Goal: Task Accomplishment & Management: Manage account settings

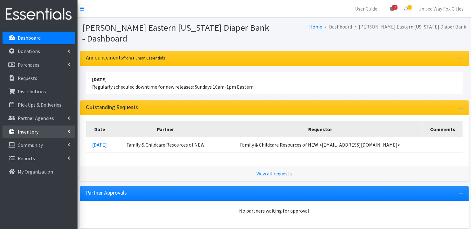
click at [67, 132] on link "Inventory" at bounding box center [38, 132] width 73 height 12
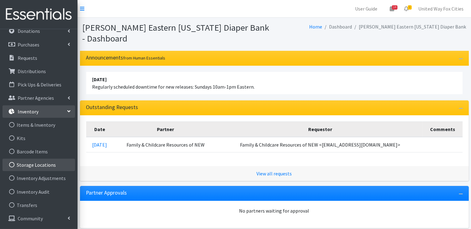
scroll to position [31, 0]
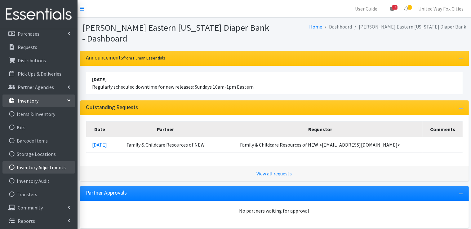
click at [46, 166] on link "Inventory Adjustments" at bounding box center [38, 167] width 73 height 12
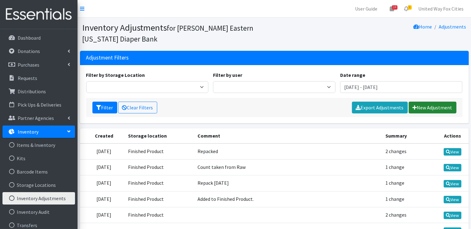
click at [431, 110] on link "New Adjustment" at bounding box center [433, 108] width 48 height 12
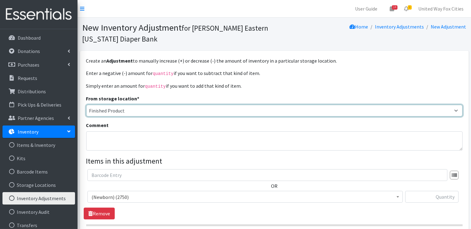
click at [138, 112] on select "Finished Product RAW Product Cloth Diapers" at bounding box center [274, 111] width 376 height 12
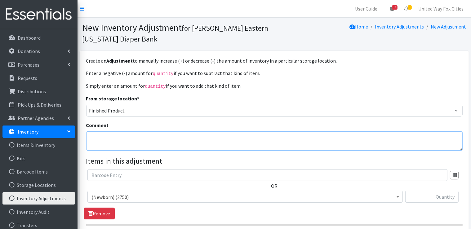
click at [130, 140] on textarea "Comment" at bounding box center [274, 140] width 376 height 19
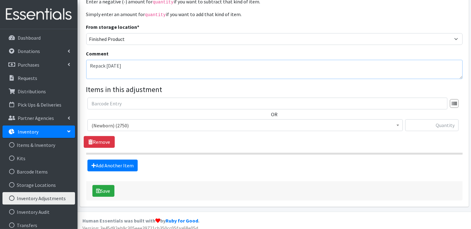
scroll to position [76, 0]
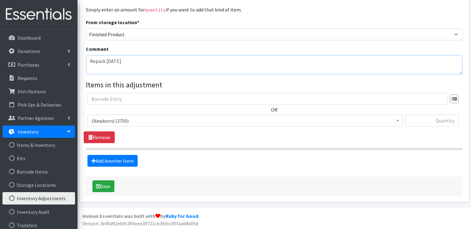
type textarea "Repack 9-23-25"
click at [131, 121] on span "(Newborn) (2750)" at bounding box center [244, 121] width 307 height 9
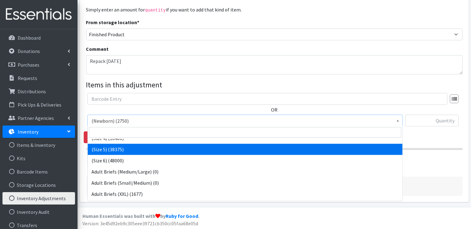
scroll to position [93, 0]
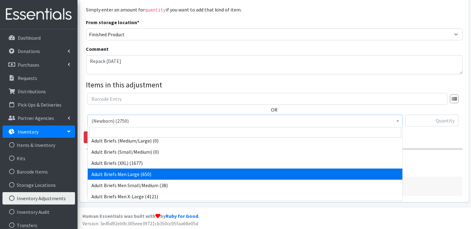
select select "14496"
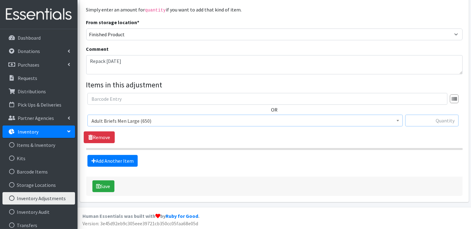
click at [435, 119] on input "text" at bounding box center [431, 121] width 53 height 12
type input "1937"
click at [124, 165] on link "Add Another Item" at bounding box center [112, 161] width 50 height 12
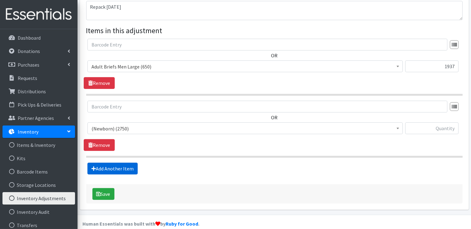
scroll to position [138, 0]
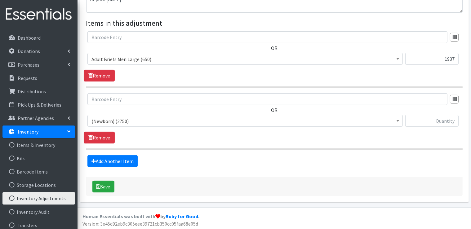
click at [137, 120] on span "(Newborn) (2750)" at bounding box center [244, 121] width 307 height 9
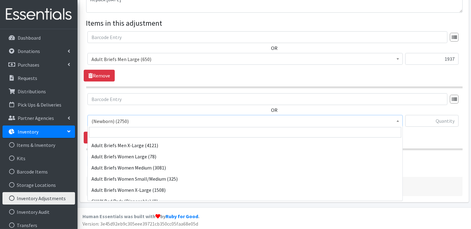
scroll to position [155, 0]
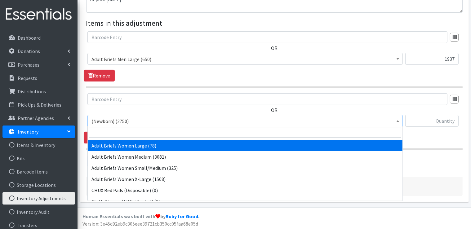
select select "14774"
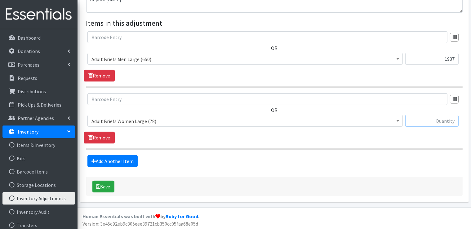
click at [439, 121] on input "text" at bounding box center [431, 121] width 53 height 12
type input "1820"
click at [112, 189] on button "Save" at bounding box center [103, 187] width 22 height 12
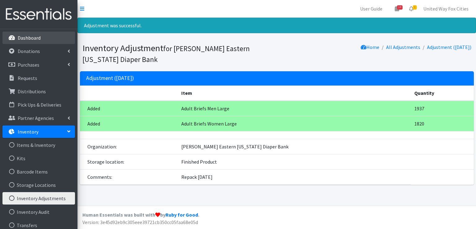
click at [30, 41] on link "Dashboard" at bounding box center [38, 38] width 73 height 12
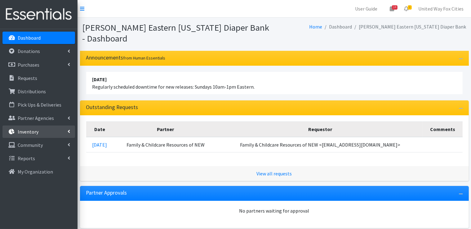
click at [66, 133] on link "Inventory" at bounding box center [38, 132] width 73 height 12
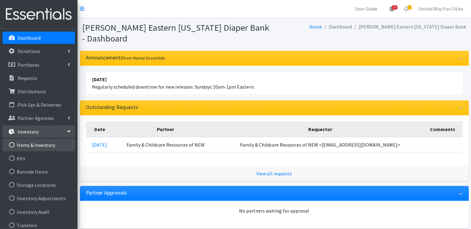
click at [41, 145] on link "Items & Inventory" at bounding box center [38, 145] width 73 height 12
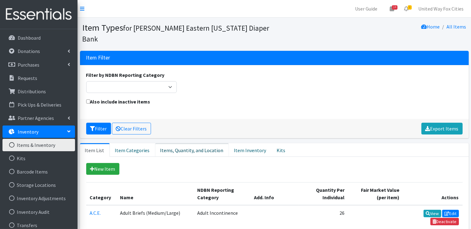
click at [180, 150] on link "Items, Quantity, and Location" at bounding box center [192, 150] width 74 height 14
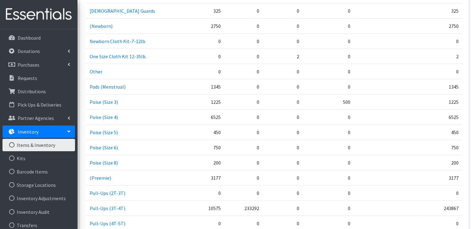
scroll to position [695, 0]
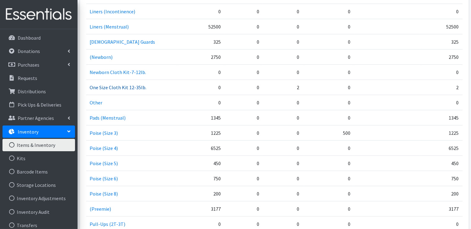
click at [111, 86] on link "One Size Cloth Kit 12-35lb." at bounding box center [118, 87] width 57 height 6
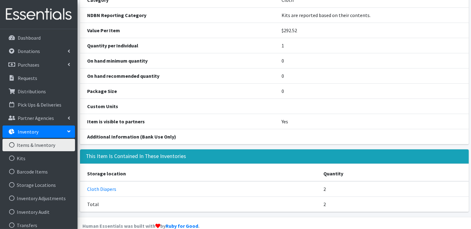
scroll to position [73, 0]
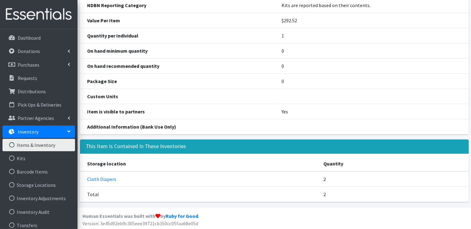
click at [39, 148] on link "Items & Inventory" at bounding box center [38, 145] width 73 height 12
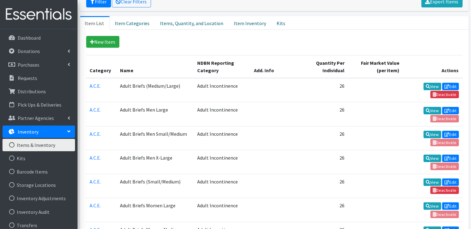
scroll to position [124, 0]
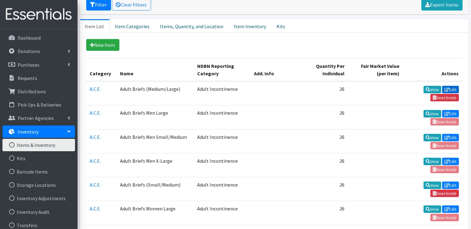
click at [453, 89] on link "Edit" at bounding box center [450, 89] width 17 height 7
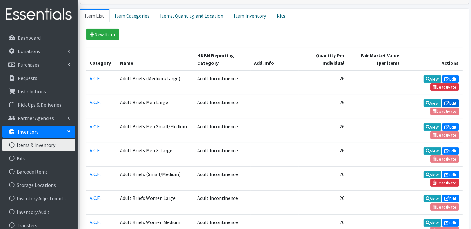
click at [454, 103] on link "Edit" at bounding box center [450, 103] width 17 height 7
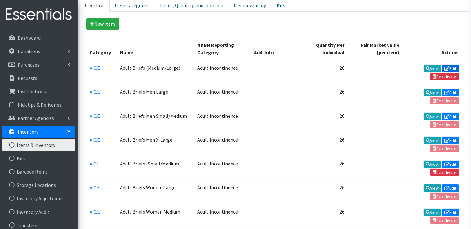
click at [451, 67] on link "Edit" at bounding box center [450, 68] width 17 height 7
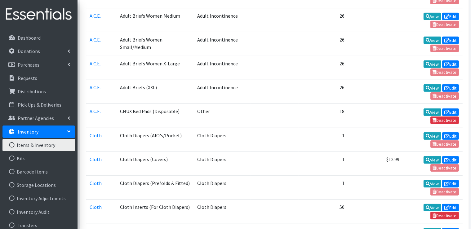
scroll to position [342, 0]
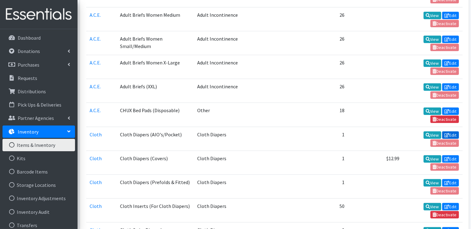
click at [455, 131] on link "Edit" at bounding box center [450, 134] width 17 height 7
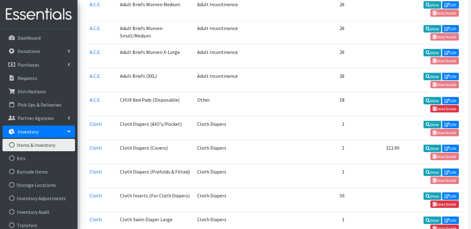
click at [446, 128] on td "View Edit Deactivate" at bounding box center [433, 128] width 60 height 24
click at [433, 121] on link "View" at bounding box center [433, 124] width 18 height 7
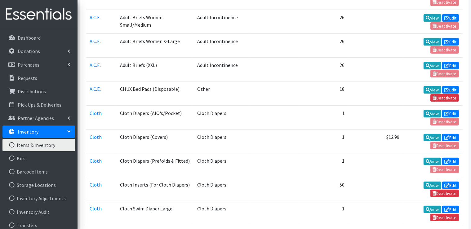
click at [449, 116] on td "View Edit Deactivate" at bounding box center [433, 117] width 60 height 24
click at [452, 110] on link "Edit" at bounding box center [450, 113] width 17 height 7
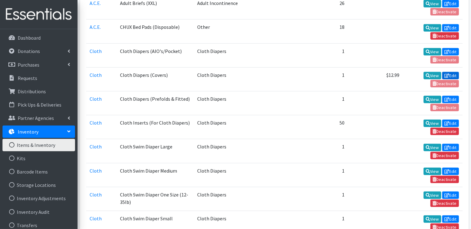
scroll to position [436, 0]
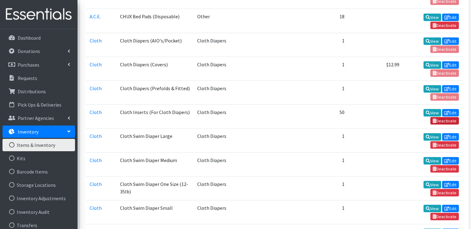
click at [451, 117] on link "Deactivate" at bounding box center [444, 120] width 29 height 7
click at [453, 109] on link "Edit" at bounding box center [450, 112] width 17 height 7
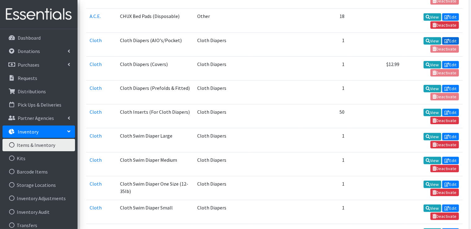
scroll to position [447, 0]
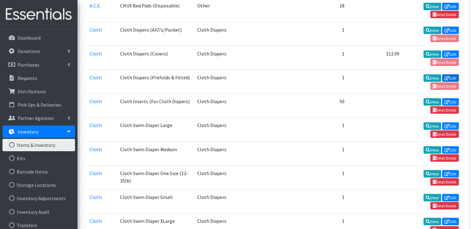
click at [452, 74] on link "Edit" at bounding box center [450, 77] width 17 height 7
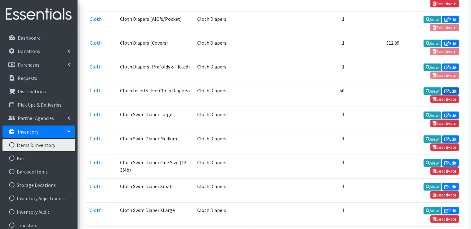
click at [454, 87] on link "Edit" at bounding box center [450, 90] width 17 height 7
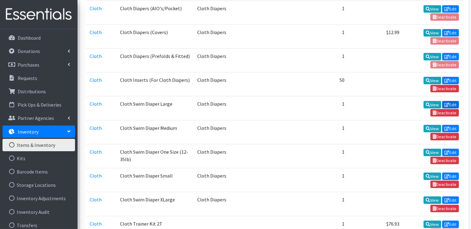
click at [454, 101] on link "Edit" at bounding box center [450, 104] width 17 height 7
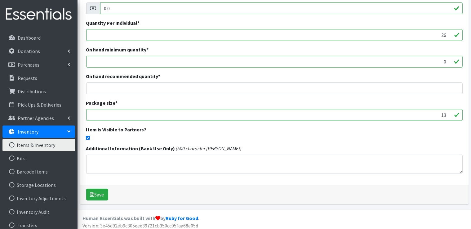
scroll to position [144, 0]
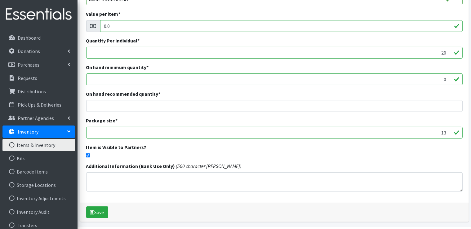
scroll to position [93, 0]
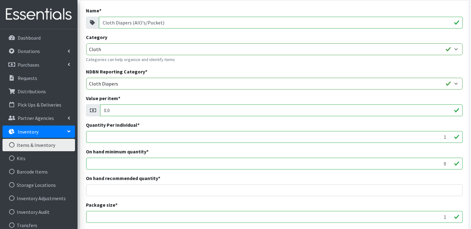
scroll to position [93, 0]
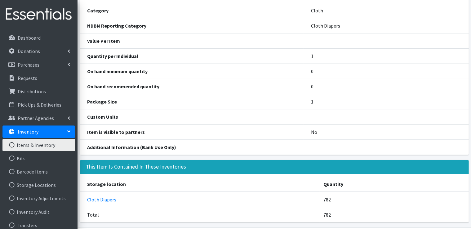
scroll to position [42, 0]
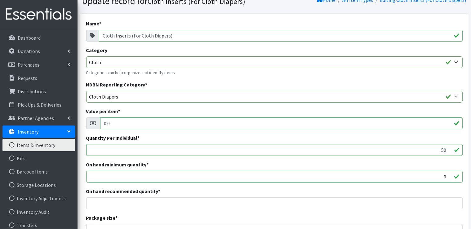
scroll to position [20, 0]
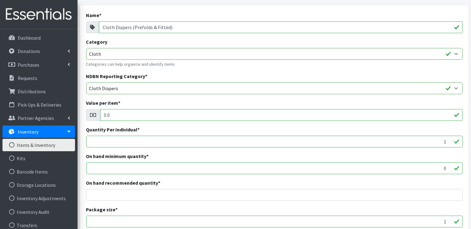
scroll to position [124, 0]
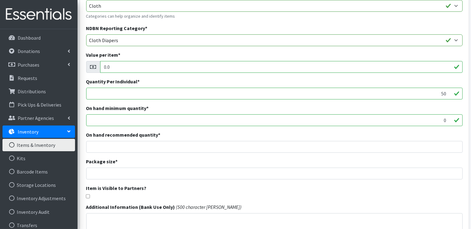
scroll to position [93, 0]
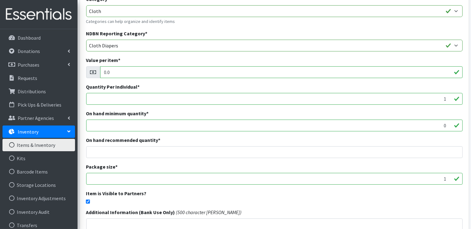
scroll to position [93, 0]
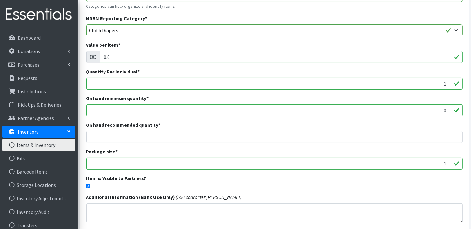
click at [89, 186] on input "checkbox" at bounding box center [88, 186] width 4 height 4
checkbox input "false"
drag, startPoint x: 30, startPoint y: 71, endPoint x: 22, endPoint y: 71, distance: 7.8
drag, startPoint x: 22, startPoint y: 71, endPoint x: 207, endPoint y: 180, distance: 214.8
click at [207, 180] on div "Item is Visible to Partners?" at bounding box center [274, 182] width 376 height 14
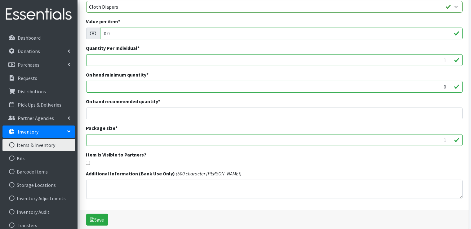
scroll to position [144, 0]
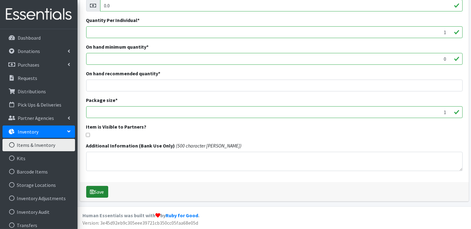
click at [100, 194] on button "Save" at bounding box center [97, 192] width 22 height 12
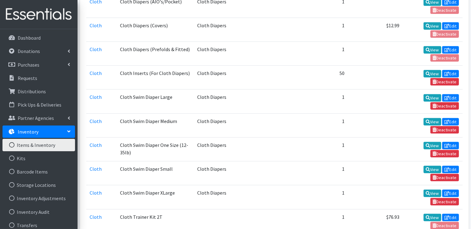
scroll to position [496, 0]
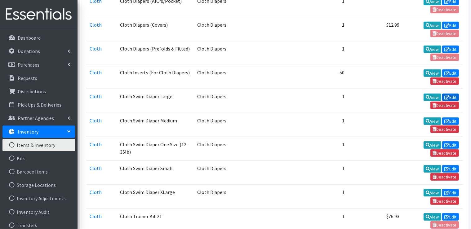
click at [453, 94] on link "Edit" at bounding box center [450, 97] width 17 height 7
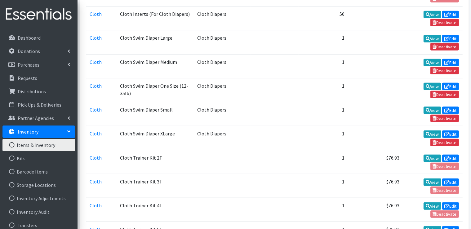
scroll to position [569, 0]
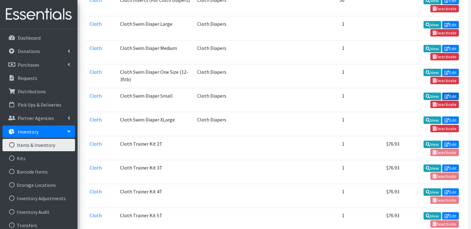
click at [452, 93] on link "Edit" at bounding box center [450, 96] width 17 height 7
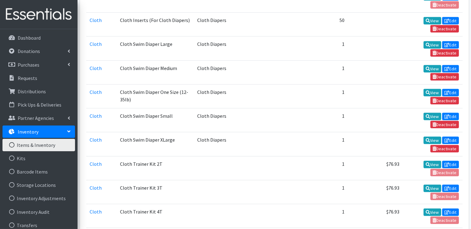
scroll to position [548, 0]
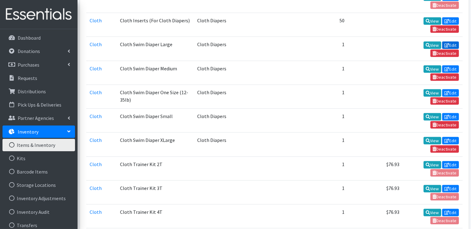
click at [455, 42] on link "Edit" at bounding box center [450, 45] width 17 height 7
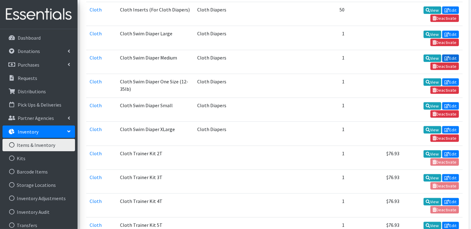
click at [452, 55] on link "Edit" at bounding box center [450, 58] width 17 height 7
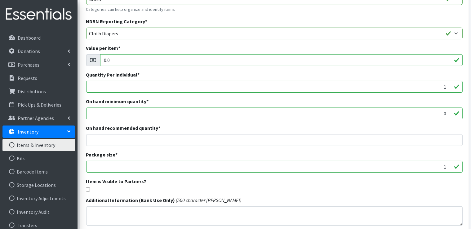
scroll to position [93, 0]
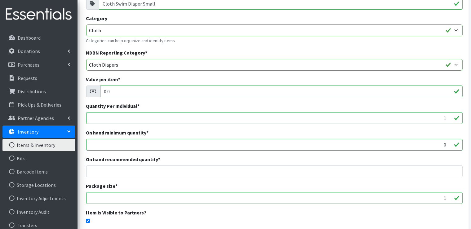
scroll to position [62, 0]
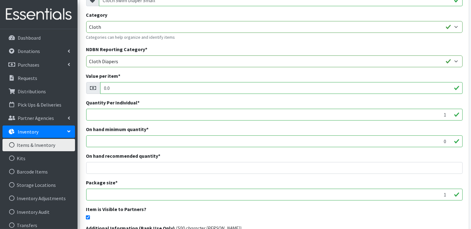
click at [88, 217] on input "checkbox" at bounding box center [88, 217] width 4 height 4
checkbox input "false"
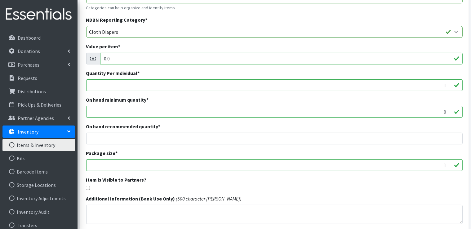
scroll to position [93, 0]
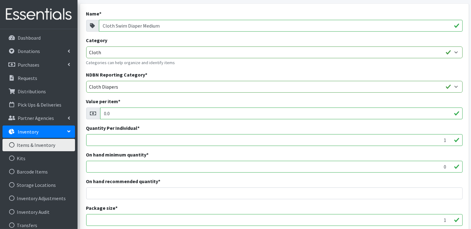
scroll to position [93, 0]
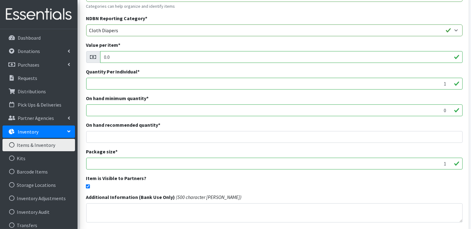
click at [87, 184] on input "checkbox" at bounding box center [88, 186] width 4 height 4
checkbox input "false"
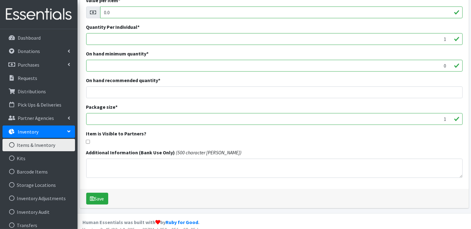
scroll to position [144, 0]
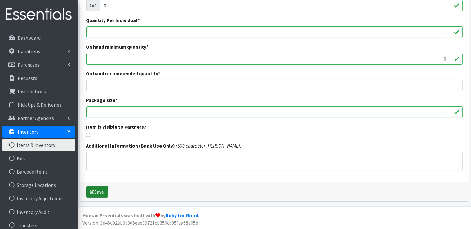
click at [95, 192] on button "Save" at bounding box center [97, 192] width 22 height 12
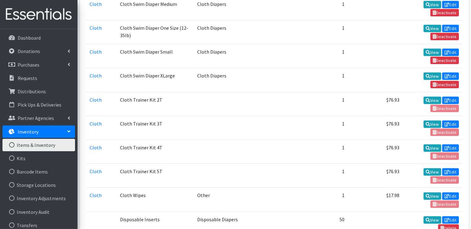
scroll to position [620, 0]
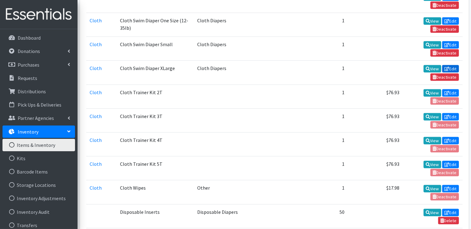
click at [450, 65] on link "Edit" at bounding box center [450, 68] width 17 height 7
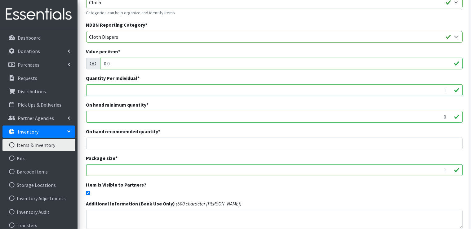
scroll to position [93, 0]
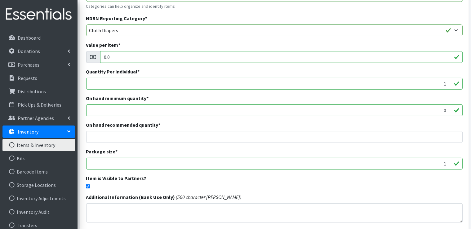
click at [89, 186] on input "checkbox" at bounding box center [88, 186] width 4 height 4
checkbox input "false"
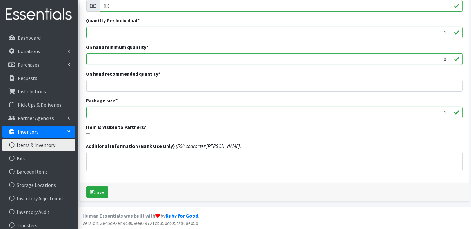
scroll to position [144, 0]
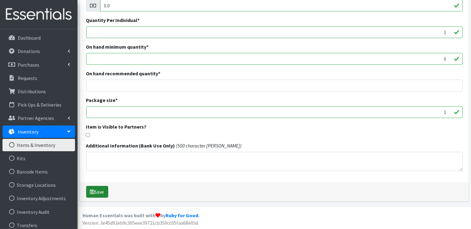
click at [103, 190] on button "Save" at bounding box center [97, 192] width 22 height 12
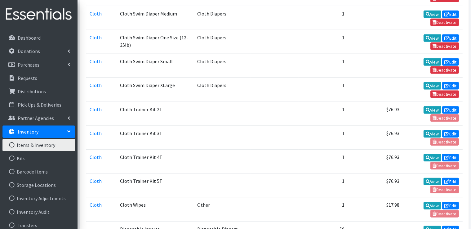
scroll to position [620, 0]
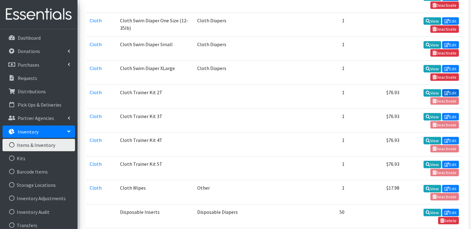
click at [451, 89] on link "Edit" at bounding box center [450, 92] width 17 height 7
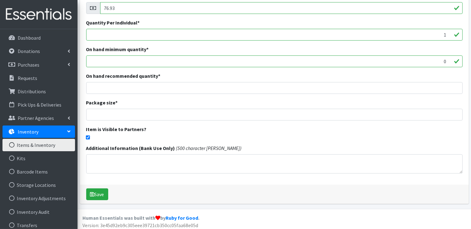
scroll to position [152, 0]
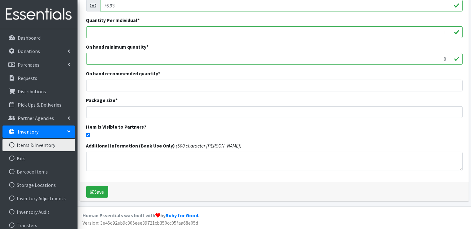
click at [87, 134] on input "checkbox" at bounding box center [88, 135] width 4 height 4
checkbox input "false"
click at [100, 194] on button "Save" at bounding box center [97, 192] width 22 height 12
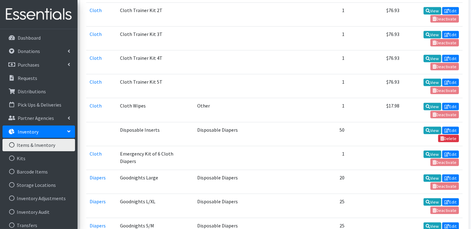
scroll to position [713, 0]
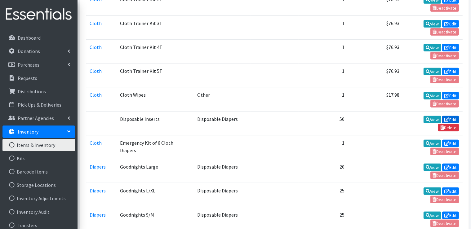
click at [455, 116] on link "Edit" at bounding box center [450, 119] width 17 height 7
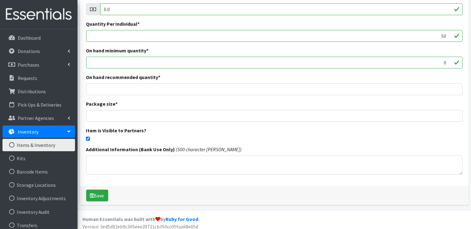
scroll to position [144, 0]
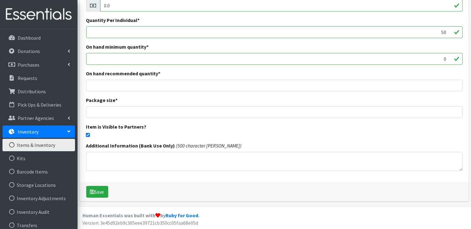
click at [87, 135] on input "checkbox" at bounding box center [88, 135] width 4 height 4
checkbox input "false"
click at [103, 195] on button "Save" at bounding box center [97, 192] width 22 height 12
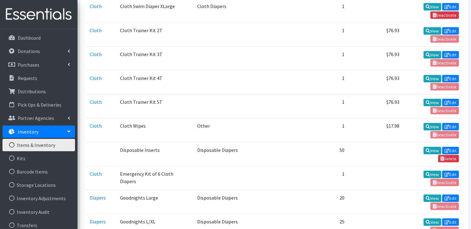
scroll to position [713, 0]
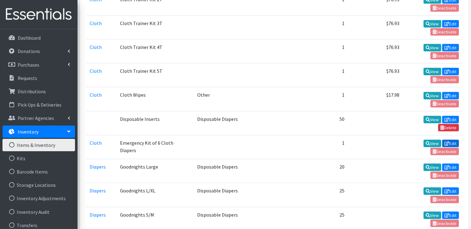
click at [455, 140] on link "Edit" at bounding box center [450, 143] width 17 height 7
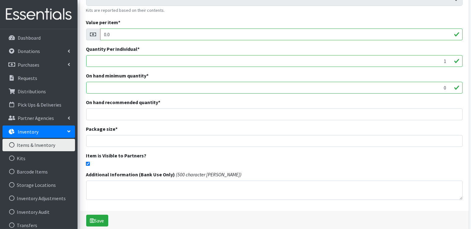
scroll to position [152, 0]
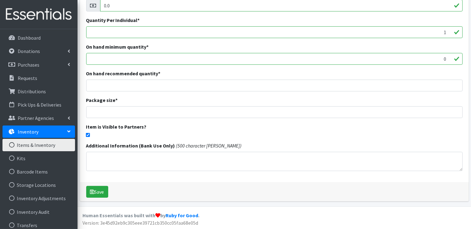
click at [87, 134] on input "checkbox" at bounding box center [88, 135] width 4 height 4
checkbox input "false"
click at [98, 193] on button "Save" at bounding box center [97, 192] width 22 height 12
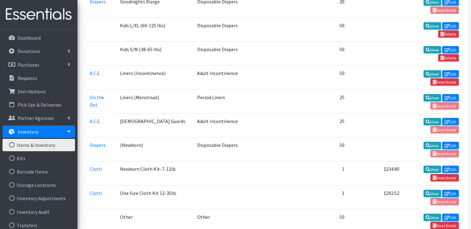
scroll to position [961, 0]
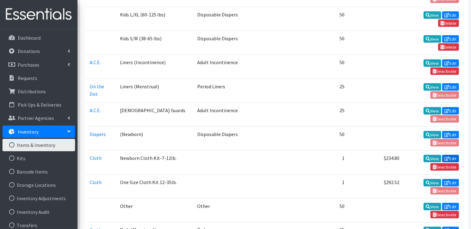
click at [455, 155] on link "Edit" at bounding box center [450, 158] width 17 height 7
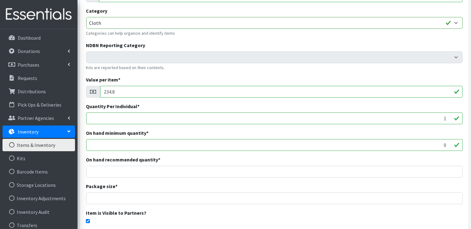
scroll to position [93, 0]
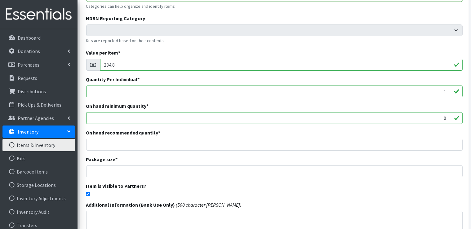
click at [86, 194] on input "checkbox" at bounding box center [88, 194] width 4 height 4
checkbox input "false"
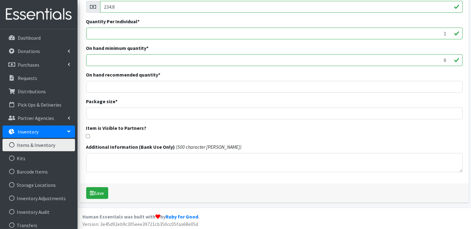
scroll to position [152, 0]
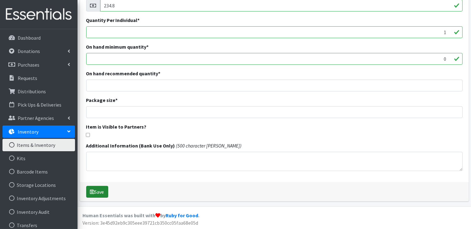
click at [104, 194] on button "Save" at bounding box center [97, 192] width 22 height 12
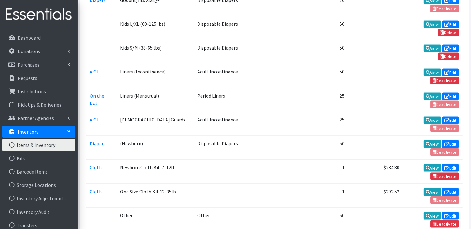
scroll to position [961, 0]
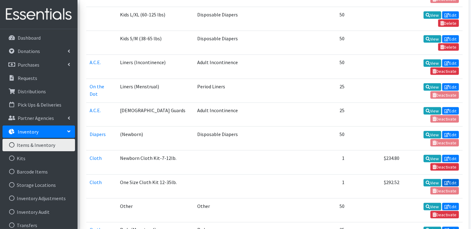
click at [456, 179] on link "Edit" at bounding box center [450, 182] width 17 height 7
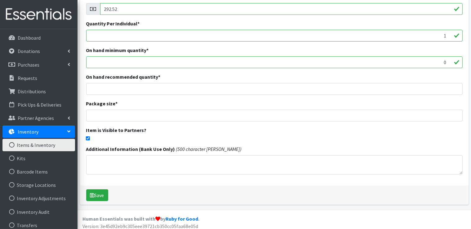
scroll to position [152, 0]
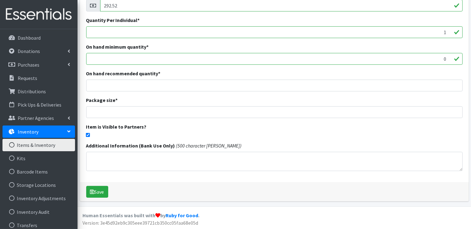
click at [88, 133] on input "checkbox" at bounding box center [88, 135] width 4 height 4
checkbox input "false"
click at [99, 193] on button "Save" at bounding box center [97, 192] width 22 height 12
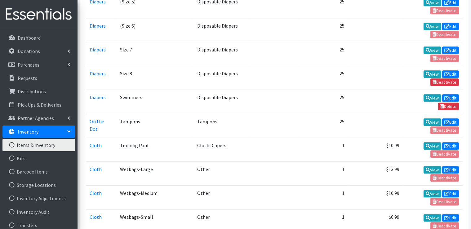
scroll to position [1581, 0]
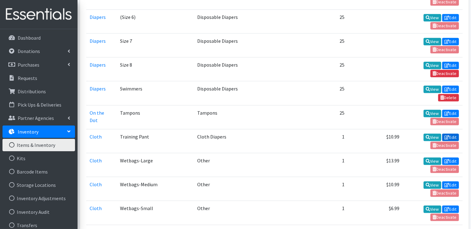
click at [455, 134] on link "Edit" at bounding box center [450, 137] width 17 height 7
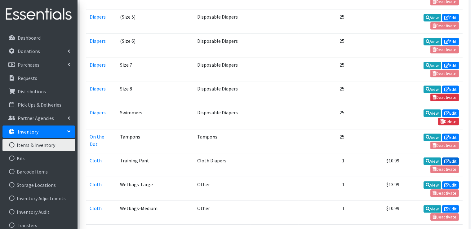
scroll to position [1592, 0]
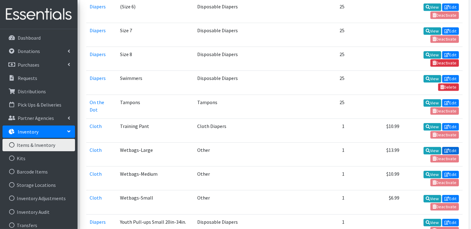
click at [452, 147] on link "Edit" at bounding box center [450, 150] width 17 height 7
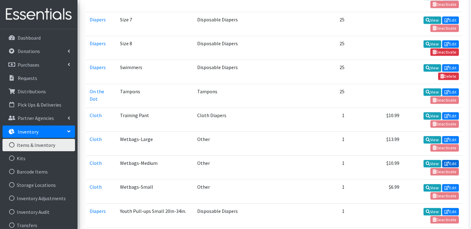
click at [455, 160] on link "Edit" at bounding box center [450, 163] width 17 height 7
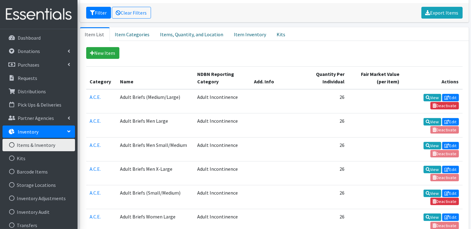
scroll to position [0, 0]
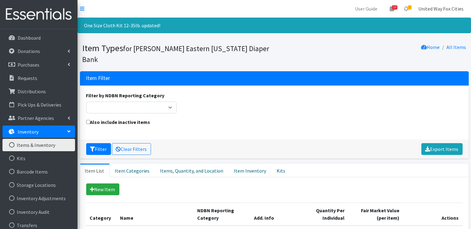
click at [443, 10] on link "United Way Fox Cities" at bounding box center [440, 8] width 55 height 12
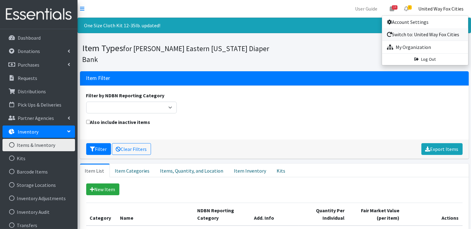
click at [424, 34] on link "Switch to: United Way Fox Cities" at bounding box center [425, 34] width 86 height 12
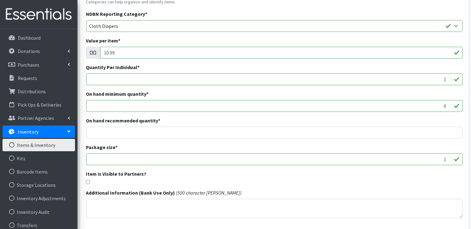
scroll to position [124, 0]
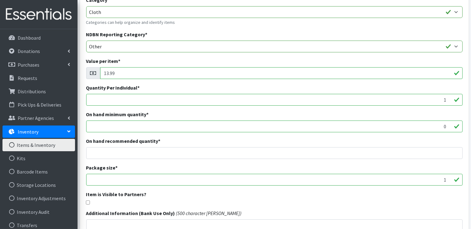
scroll to position [93, 0]
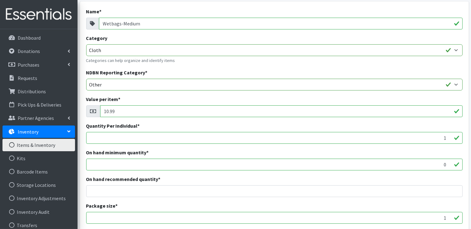
scroll to position [124, 0]
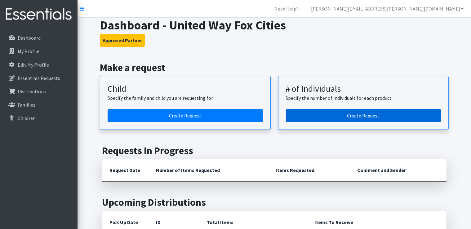
click at [347, 116] on link "Create Request" at bounding box center [363, 115] width 155 height 13
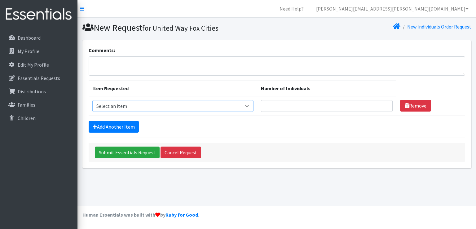
click at [249, 105] on select "Select an item (Newborn) (Preemie) (Size 1) (Size 2) (Size 3) (Size 4) (Size 5)…" at bounding box center [173, 106] width 162 height 12
click at [321, 9] on nav "Need Help? [PERSON_NAME][EMAIL_ADDRESS][PERSON_NAME][DOMAIN_NAME] My Co-Workers…" at bounding box center [277, 9] width 399 height 18
click at [436, 8] on link "[PERSON_NAME][EMAIL_ADDRESS][PERSON_NAME][DOMAIN_NAME]" at bounding box center [392, 8] width 162 height 12
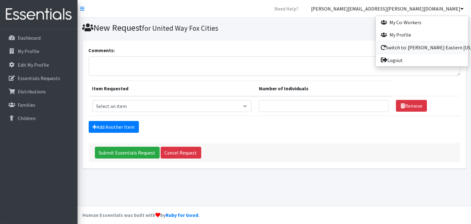
click at [423, 47] on link "Switch to: [PERSON_NAME] Eastern [US_STATE] Diaper Bank" at bounding box center [422, 47] width 92 height 12
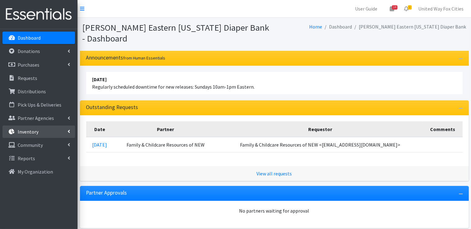
click at [71, 131] on link "Inventory" at bounding box center [38, 132] width 73 height 12
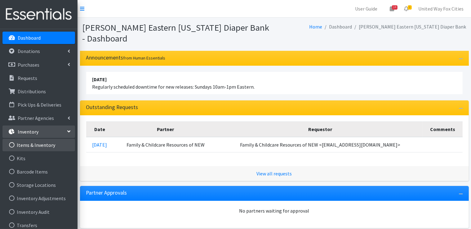
click at [51, 145] on link "Items & Inventory" at bounding box center [38, 145] width 73 height 12
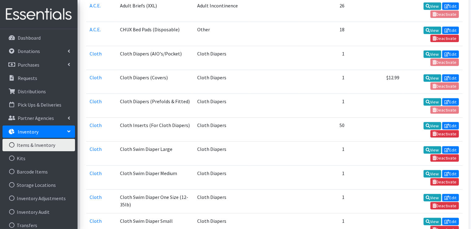
scroll to position [434, 0]
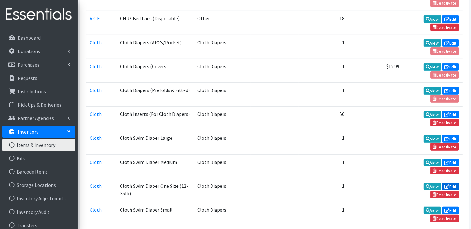
click at [453, 183] on link "Edit" at bounding box center [450, 186] width 17 height 7
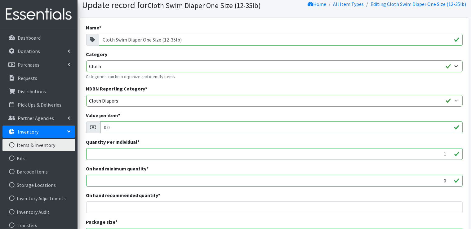
scroll to position [93, 0]
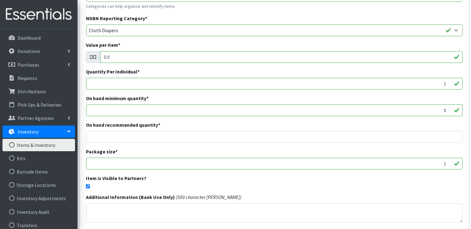
click at [88, 186] on input "checkbox" at bounding box center [88, 186] width 4 height 4
checkbox input "false"
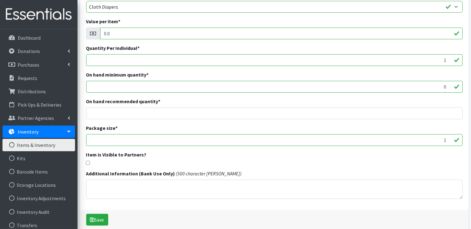
scroll to position [144, 0]
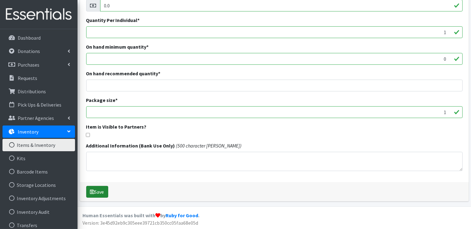
click at [100, 196] on button "Save" at bounding box center [97, 192] width 22 height 12
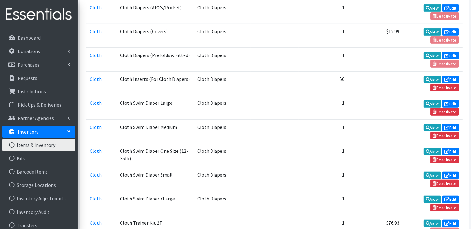
scroll to position [496, 0]
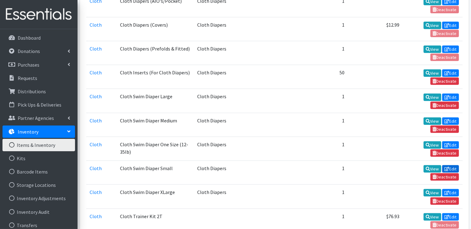
click at [451, 165] on link "Edit" at bounding box center [450, 168] width 17 height 7
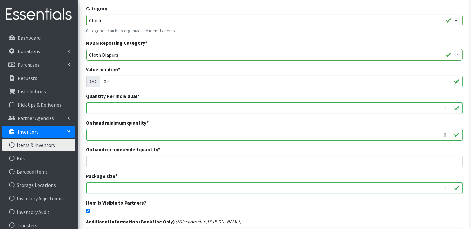
scroll to position [124, 0]
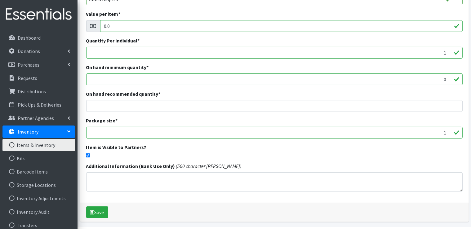
click at [87, 154] on input "checkbox" at bounding box center [88, 155] width 4 height 4
checkbox input "false"
click at [101, 216] on button "Save" at bounding box center [97, 212] width 22 height 12
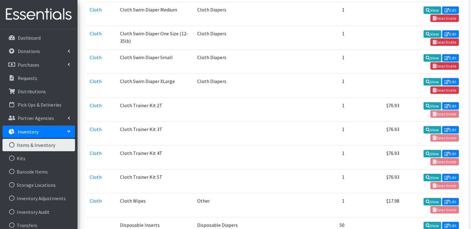
scroll to position [620, 0]
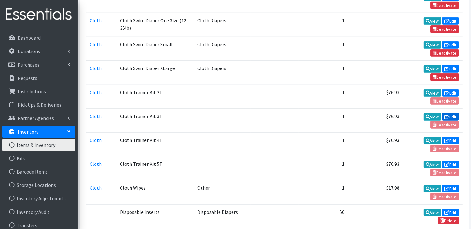
click at [450, 113] on link "Edit" at bounding box center [450, 116] width 17 height 7
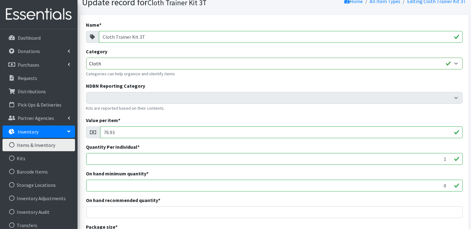
scroll to position [93, 0]
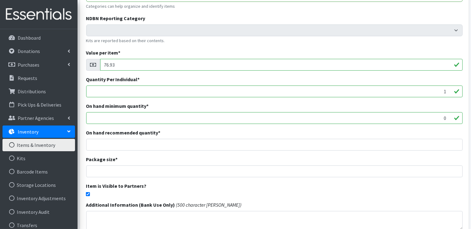
click at [87, 192] on input "checkbox" at bounding box center [88, 194] width 4 height 4
checkbox input "false"
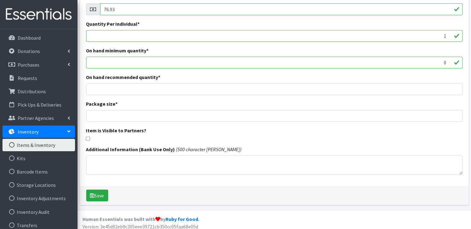
scroll to position [152, 0]
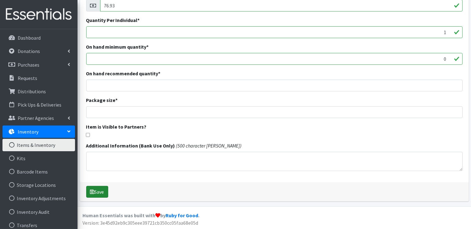
click at [102, 196] on button "Save" at bounding box center [97, 192] width 22 height 12
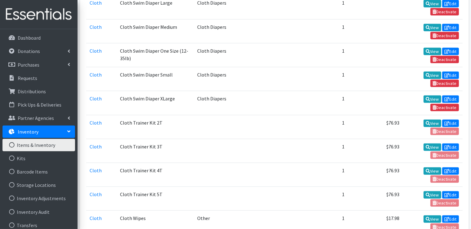
scroll to position [620, 0]
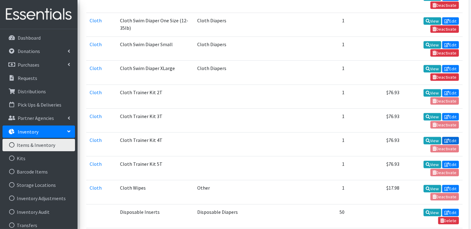
click at [449, 137] on link "Edit" at bounding box center [450, 140] width 17 height 7
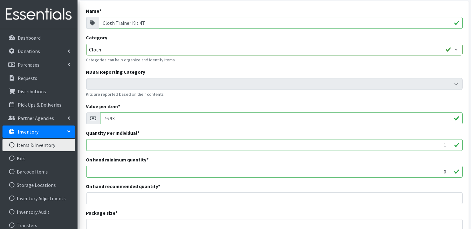
scroll to position [124, 0]
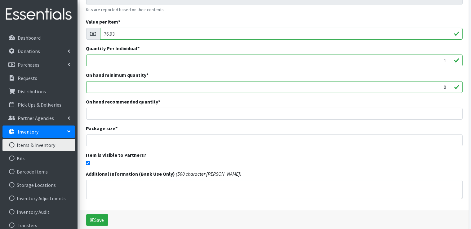
click at [89, 162] on input "checkbox" at bounding box center [88, 163] width 4 height 4
checkbox input "false"
click at [103, 223] on button "Save" at bounding box center [97, 220] width 22 height 12
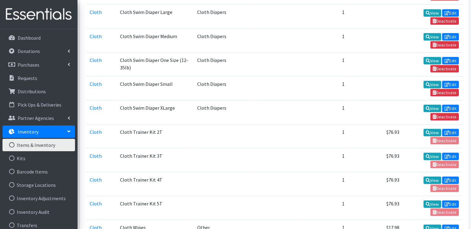
scroll to position [620, 0]
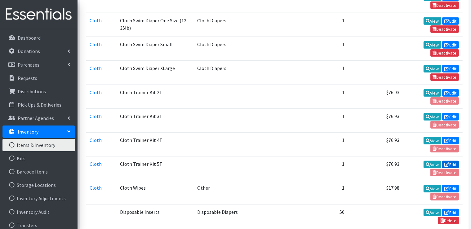
click at [449, 161] on link "Edit" at bounding box center [450, 164] width 17 height 7
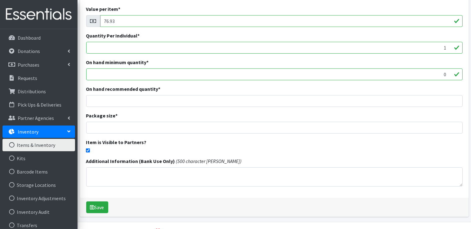
scroll to position [152, 0]
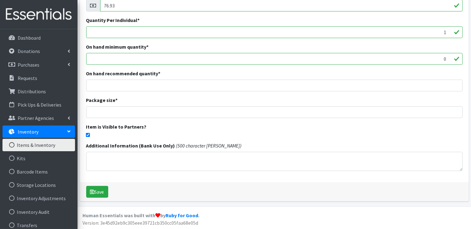
click at [89, 135] on input "checkbox" at bounding box center [88, 135] width 4 height 4
checkbox input "false"
click at [104, 194] on button "Save" at bounding box center [97, 192] width 22 height 12
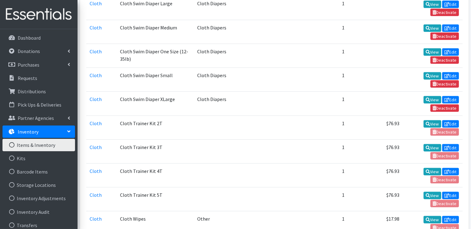
scroll to position [620, 0]
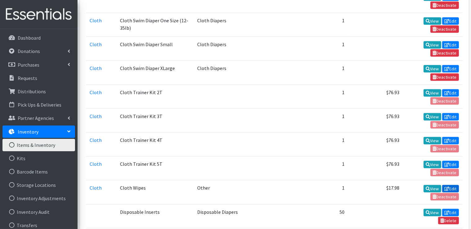
click at [451, 185] on link "Edit" at bounding box center [450, 188] width 17 height 7
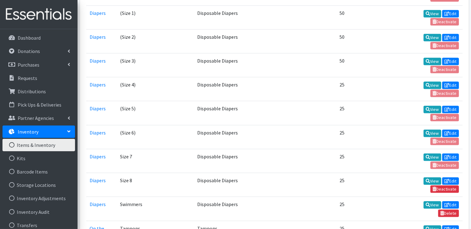
scroll to position [1468, 0]
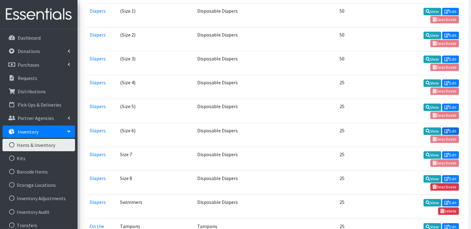
click at [455, 127] on link "Edit" at bounding box center [450, 130] width 17 height 7
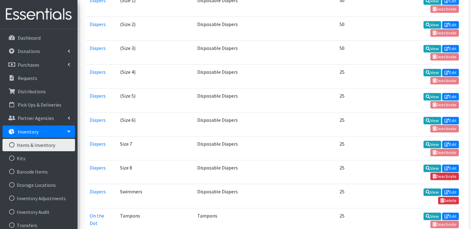
scroll to position [1447, 0]
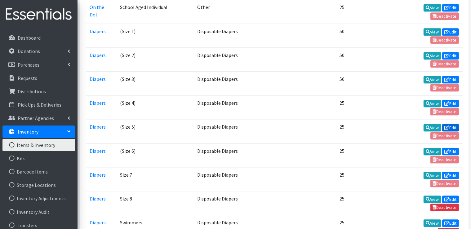
click at [452, 124] on link "Edit" at bounding box center [450, 127] width 17 height 7
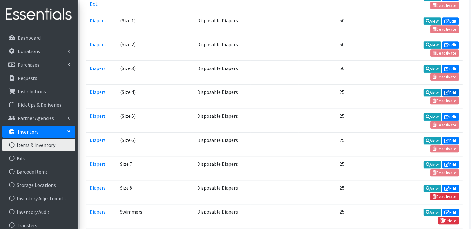
click at [455, 89] on link "Edit" at bounding box center [450, 92] width 17 height 7
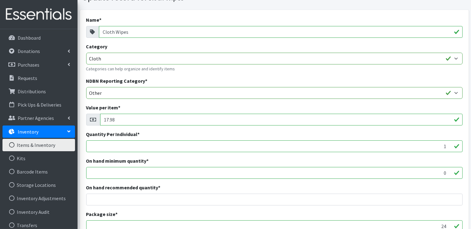
scroll to position [124, 0]
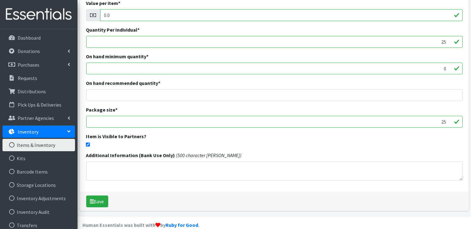
scroll to position [144, 0]
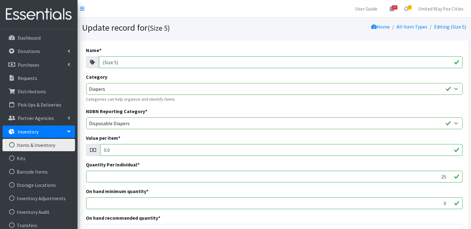
click at [127, 58] on input "(Size 5)" at bounding box center [281, 62] width 364 height 12
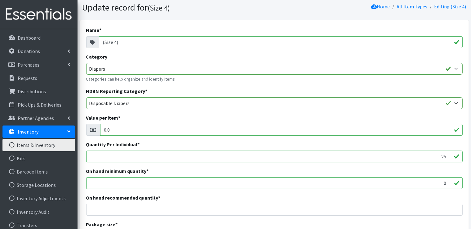
scroll to position [31, 0]
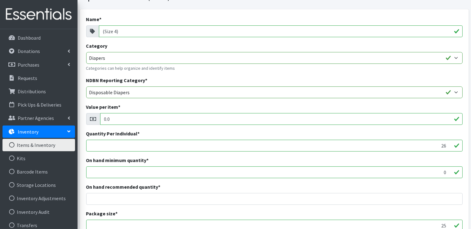
click at [449, 144] on input "26" at bounding box center [274, 146] width 376 height 12
click at [449, 144] on input "27" at bounding box center [274, 146] width 376 height 12
click at [449, 144] on input "28" at bounding box center [274, 146] width 376 height 12
click at [449, 144] on input "29" at bounding box center [274, 146] width 376 height 12
click at [449, 144] on input "30" at bounding box center [274, 146] width 376 height 12
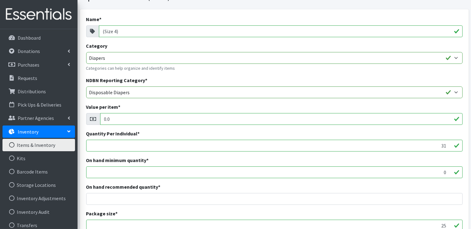
click at [449, 144] on input "31" at bounding box center [274, 146] width 376 height 12
click at [449, 144] on input "32" at bounding box center [274, 146] width 376 height 12
click at [449, 144] on input "33" at bounding box center [274, 146] width 376 height 12
click at [449, 144] on input "34" at bounding box center [274, 146] width 376 height 12
click at [449, 144] on input "35" at bounding box center [274, 146] width 376 height 12
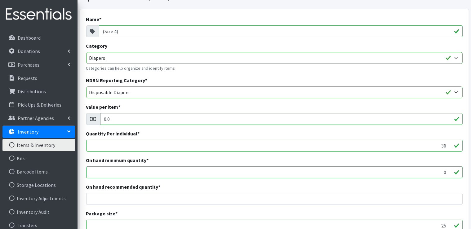
click at [449, 144] on input "36" at bounding box center [274, 146] width 376 height 12
click at [449, 144] on input "37" at bounding box center [274, 146] width 376 height 12
click at [449, 144] on input "38" at bounding box center [274, 146] width 376 height 12
click at [449, 144] on input "39" at bounding box center [274, 146] width 376 height 12
click at [449, 144] on input "40" at bounding box center [274, 146] width 376 height 12
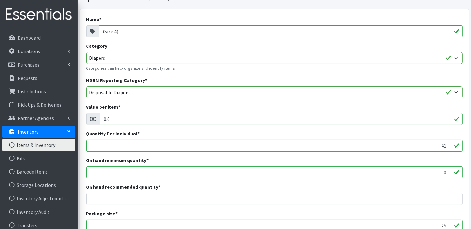
click at [449, 144] on input "41" at bounding box center [274, 146] width 376 height 12
click at [449, 144] on input "42" at bounding box center [274, 146] width 376 height 12
click at [449, 144] on input "43" at bounding box center [274, 146] width 376 height 12
click at [449, 144] on input "44" at bounding box center [274, 146] width 376 height 12
click at [449, 144] on input "45" at bounding box center [274, 146] width 376 height 12
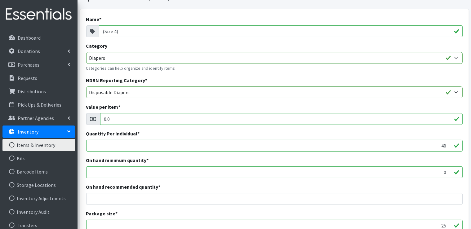
click at [449, 144] on input "46" at bounding box center [274, 146] width 376 height 12
click at [449, 144] on input "47" at bounding box center [274, 146] width 376 height 12
click at [449, 144] on input "48" at bounding box center [274, 146] width 376 height 12
click at [449, 144] on input "49" at bounding box center [274, 146] width 376 height 12
type input "50"
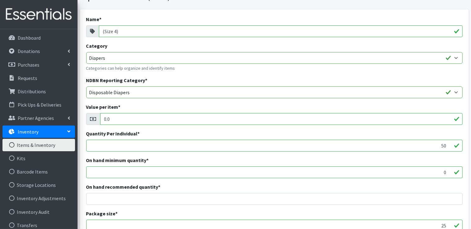
click at [449, 144] on input "50" at bounding box center [274, 146] width 376 height 12
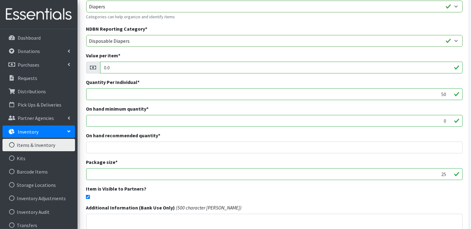
scroll to position [113, 0]
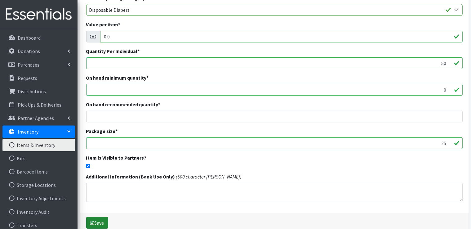
click at [103, 224] on button "Save" at bounding box center [97, 223] width 22 height 12
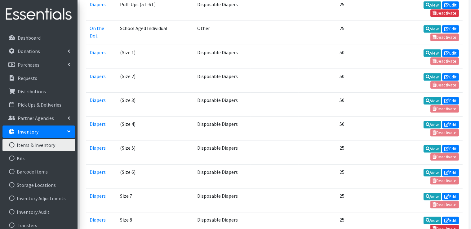
scroll to position [1395, 0]
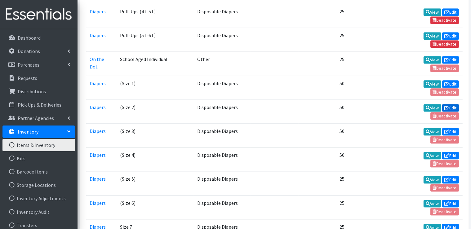
click at [451, 104] on link "Edit" at bounding box center [450, 107] width 17 height 7
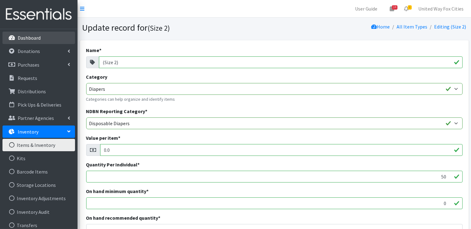
click at [35, 39] on p "Dashboard" at bounding box center [29, 38] width 23 height 6
